Goal: Task Accomplishment & Management: Use online tool/utility

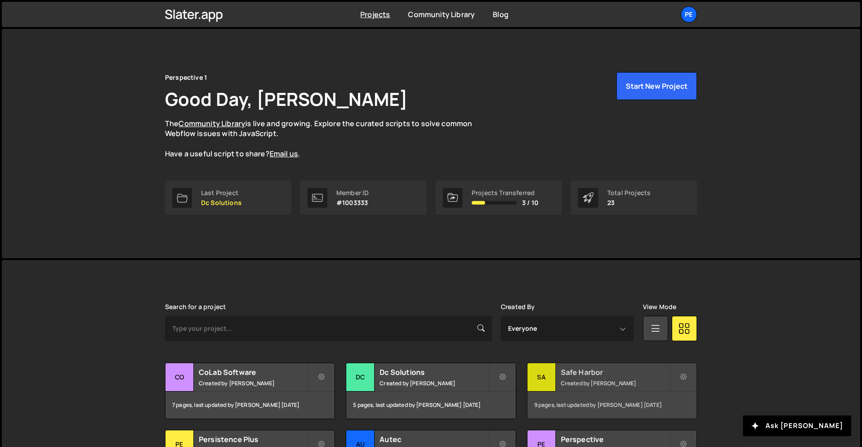
click at [607, 372] on h2 "Safe Harbor" at bounding box center [615, 372] width 109 height 10
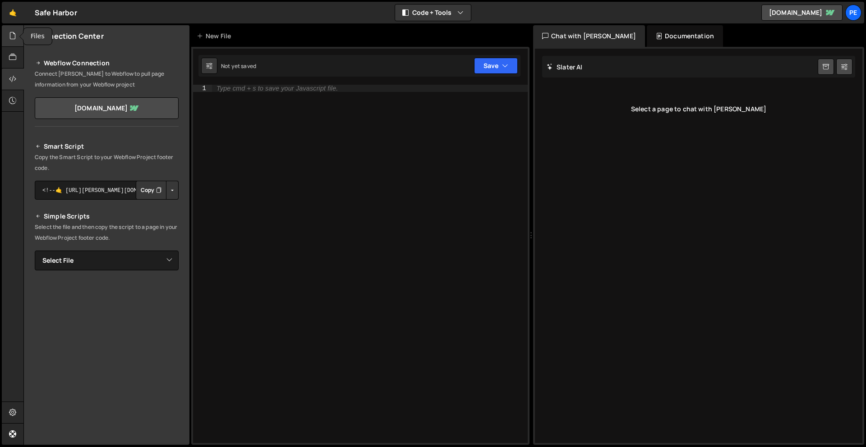
click at [2, 37] on div at bounding box center [13, 36] width 22 height 22
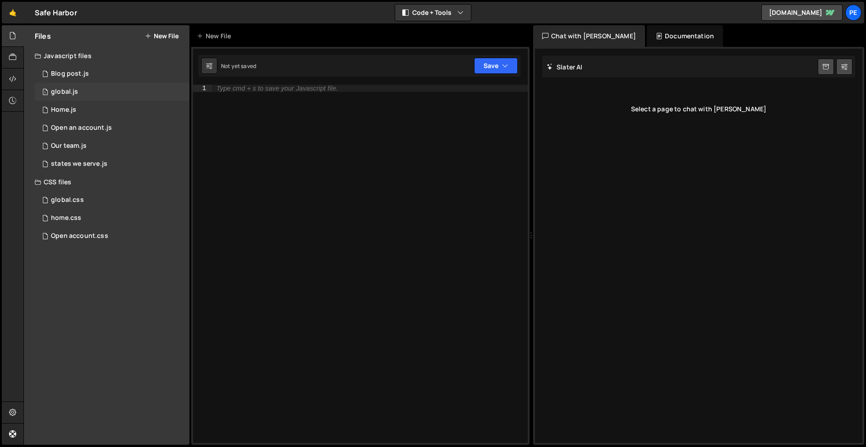
click at [96, 90] on div "1 global.js 0" at bounding box center [112, 92] width 155 height 18
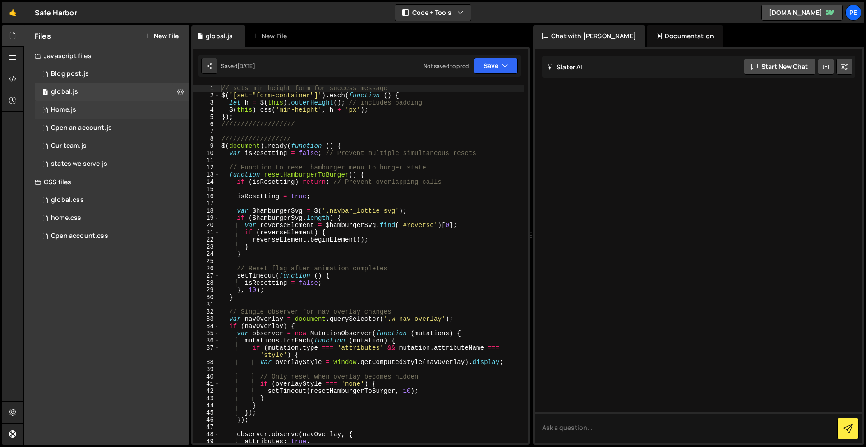
click at [88, 101] on div "1 Home.js 0" at bounding box center [112, 110] width 155 height 18
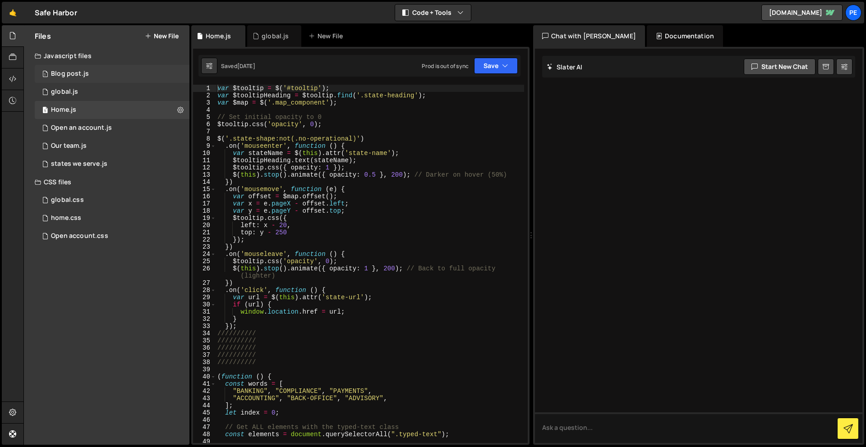
click at [81, 72] on div "Blog post.js" at bounding box center [70, 74] width 38 height 8
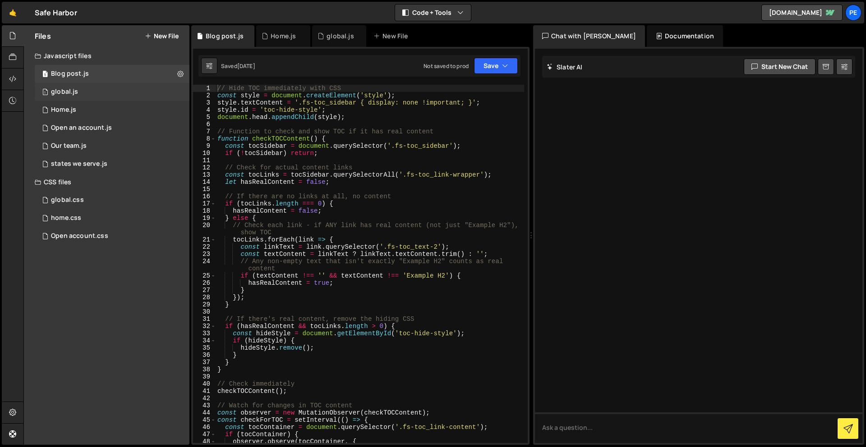
click at [78, 89] on div "1 global.js 0" at bounding box center [112, 92] width 155 height 18
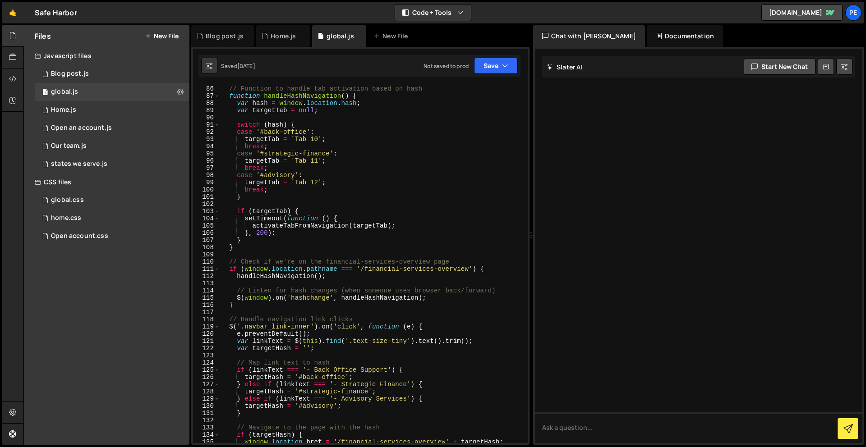
scroll to position [620, 0]
click at [87, 112] on div "1 Home.js 0" at bounding box center [112, 110] width 155 height 18
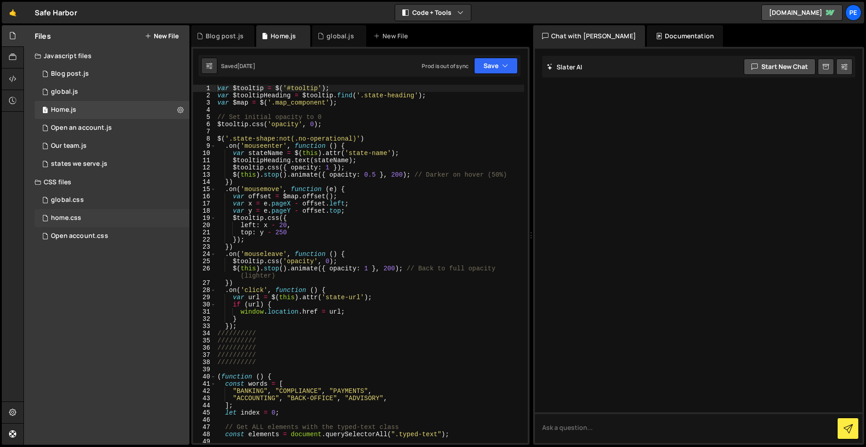
click at [74, 221] on div "home.css" at bounding box center [66, 218] width 30 height 8
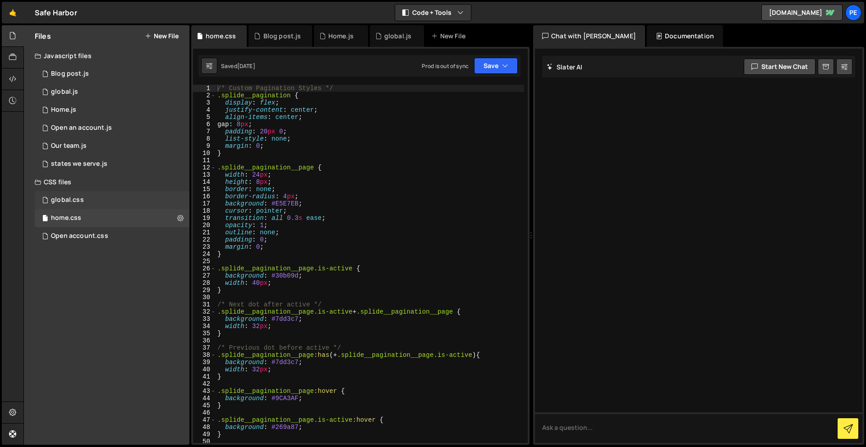
click at [78, 197] on div "global.css" at bounding box center [67, 200] width 33 height 8
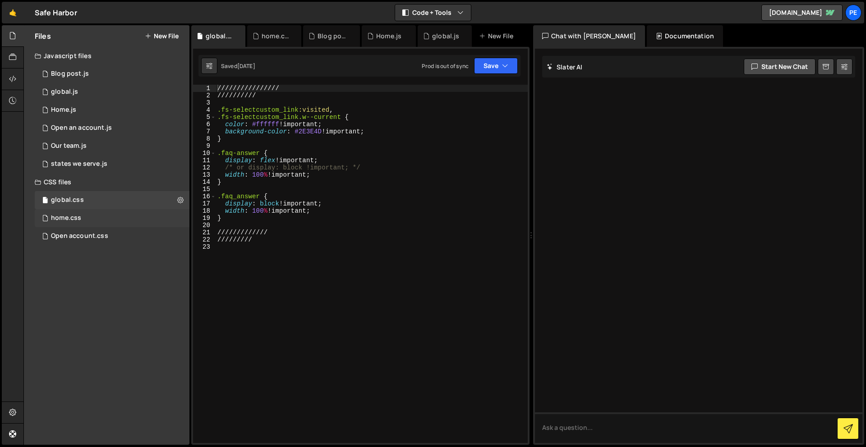
click at [67, 214] on div "home.css" at bounding box center [66, 218] width 30 height 8
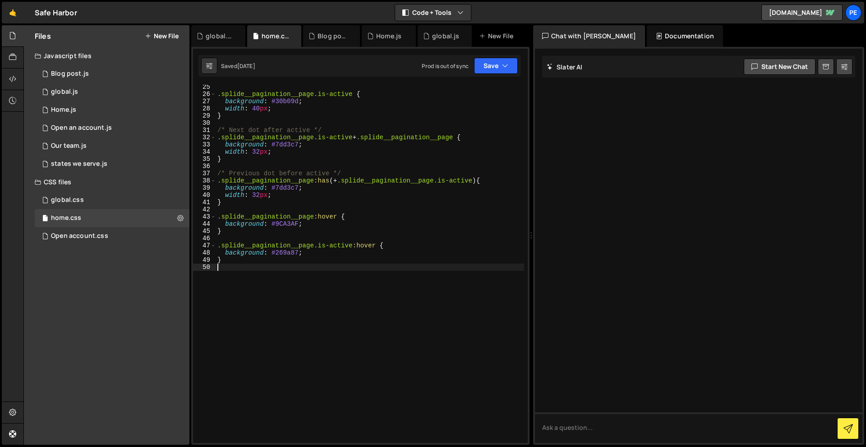
scroll to position [0, 0]
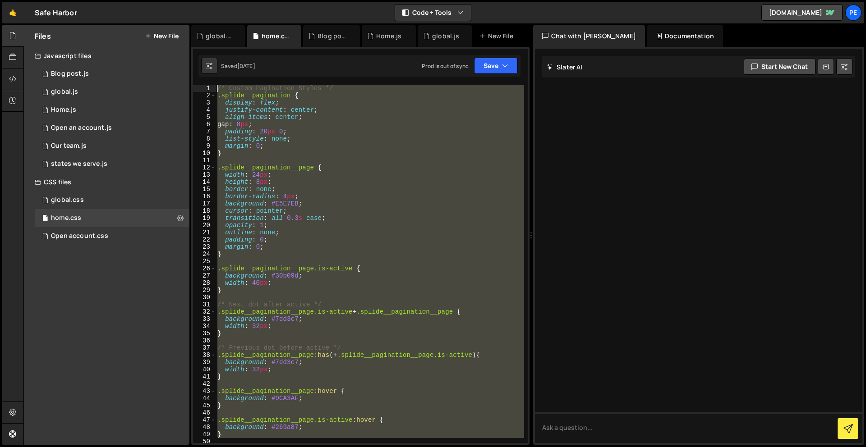
drag, startPoint x: 284, startPoint y: 346, endPoint x: 216, endPoint y: 52, distance: 301.8
click at [216, 52] on div "1 Type cmd + s to save your Javascript file. הההההההההההההההההההההההההההההההההה…" at bounding box center [360, 246] width 338 height 398
type textarea "/* Custom Pagination Styles */ .splide__pagination {"
